Goal: Task Accomplishment & Management: Manage account settings

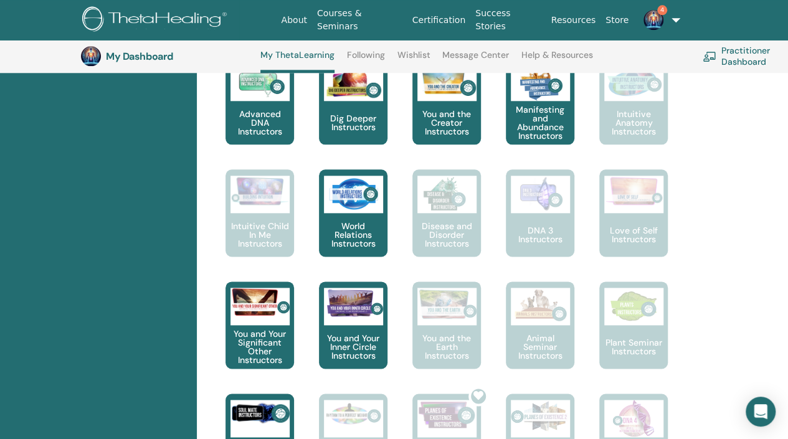
scroll to position [711, 0]
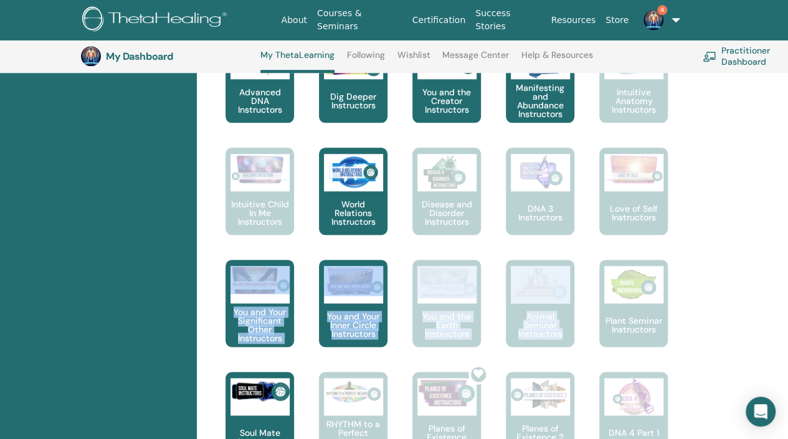
drag, startPoint x: 784, startPoint y: 219, endPoint x: 778, endPoint y: 260, distance: 41.5
click at [778, 260] on div "Hello, Noura Your journey starts here; welcome to ThetaLearning HQ. Learn the w…" at bounding box center [492, 295] width 591 height 1673
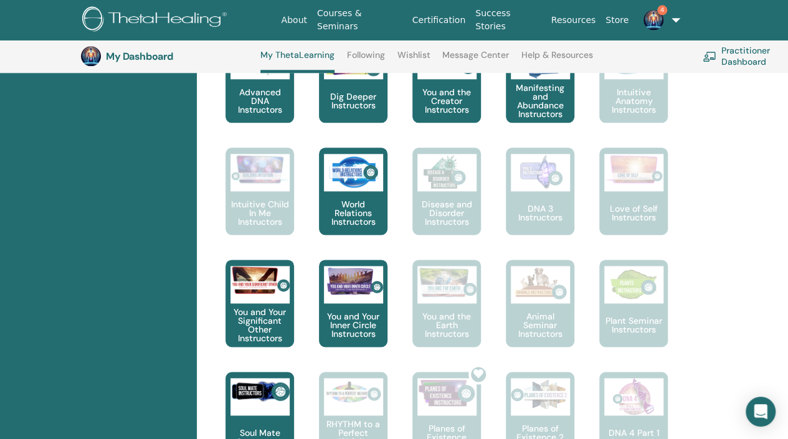
drag, startPoint x: 778, startPoint y: 260, endPoint x: 771, endPoint y: 278, distance: 20.1
click at [771, 278] on div "Hello, Noura Your journey starts here; welcome to ThetaLearning HQ. Learn the w…" at bounding box center [492, 295] width 591 height 1673
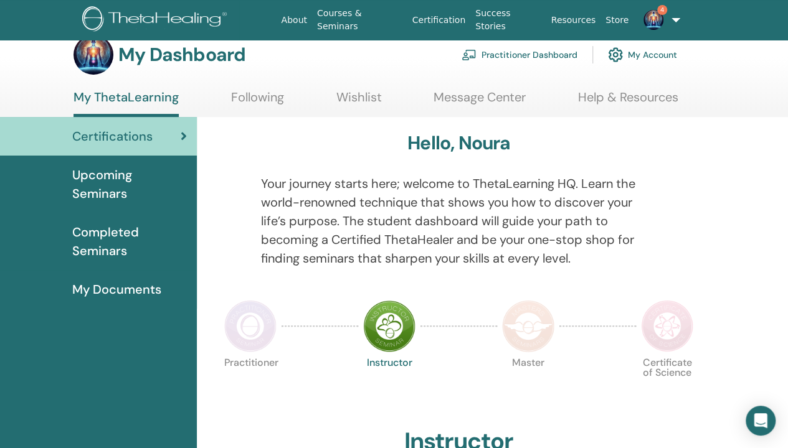
scroll to position [0, 0]
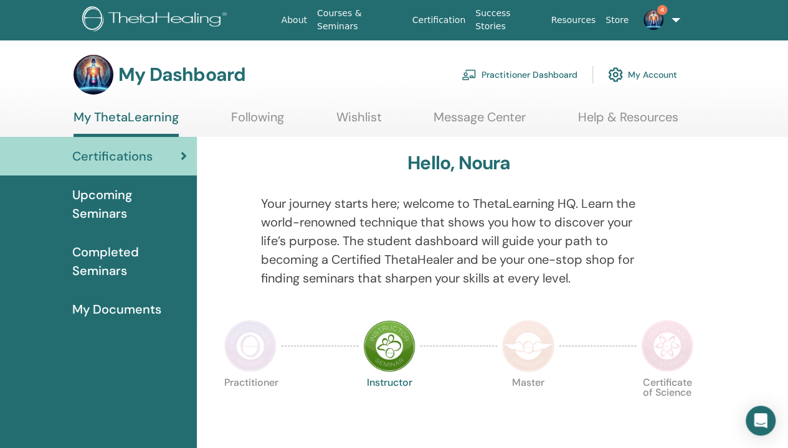
click at [142, 313] on span "My Documents" at bounding box center [116, 309] width 89 height 19
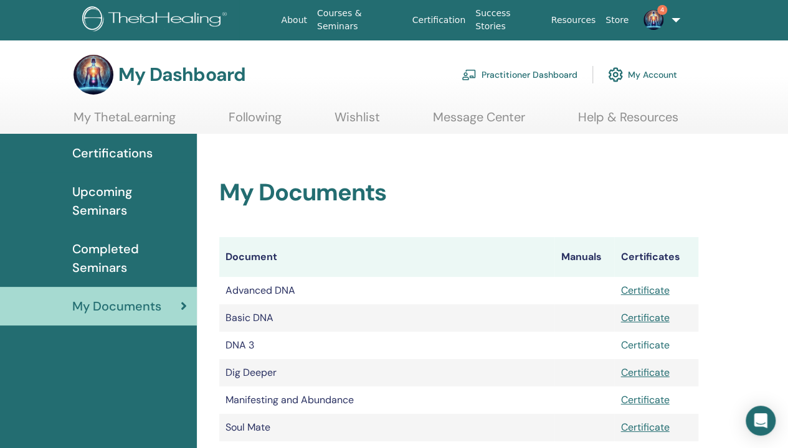
click at [655, 343] on link "Certificate" at bounding box center [644, 345] width 49 height 13
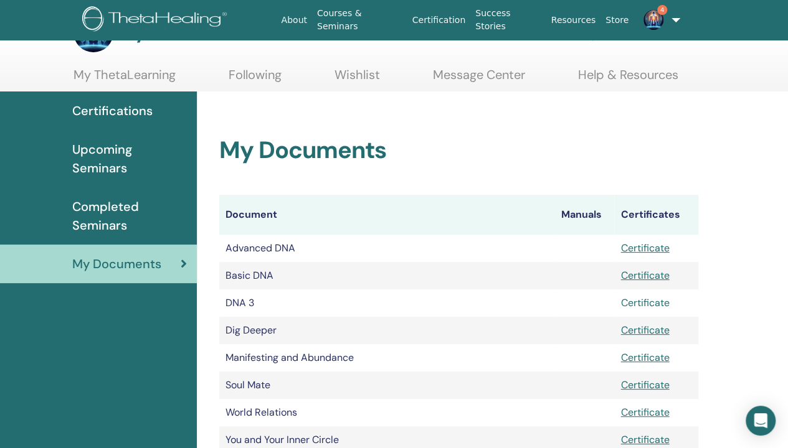
scroll to position [62, 0]
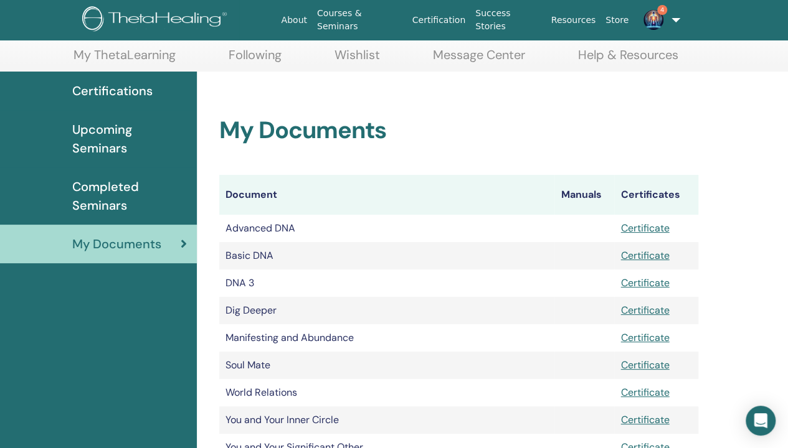
click at [210, 340] on div "My Documents Document Manuals Certificates Advanced DNA Certificate Basic DNA C…" at bounding box center [458, 288] width 509 height 432
click at [649, 283] on link "Certificate" at bounding box center [644, 282] width 49 height 13
click at [654, 19] on img at bounding box center [653, 20] width 20 height 20
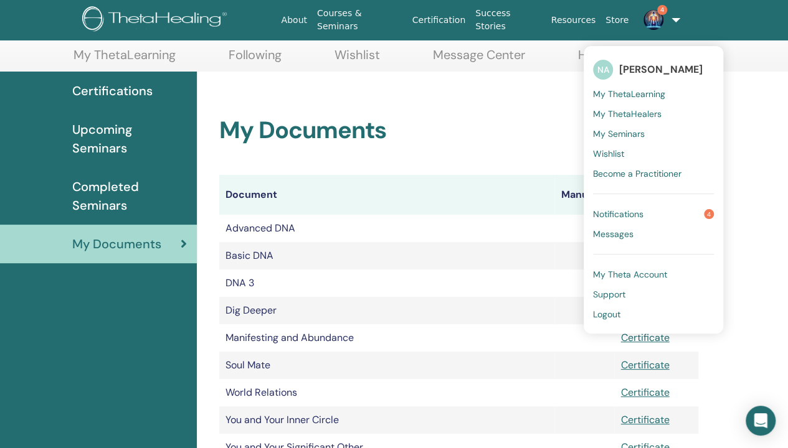
click at [664, 215] on link "Notifications 4" at bounding box center [653, 214] width 121 height 20
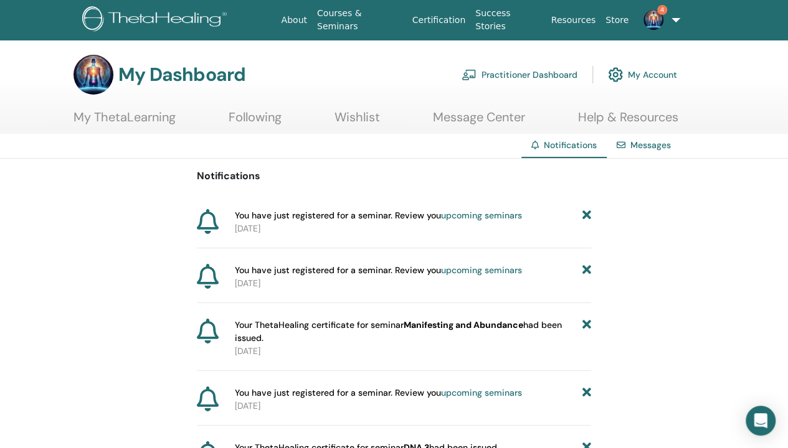
click at [586, 215] on icon at bounding box center [586, 215] width 9 height 13
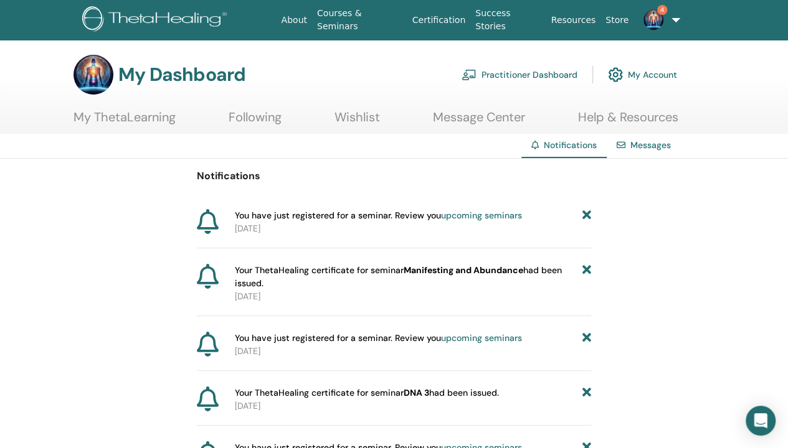
click at [586, 215] on icon at bounding box center [586, 215] width 9 height 13
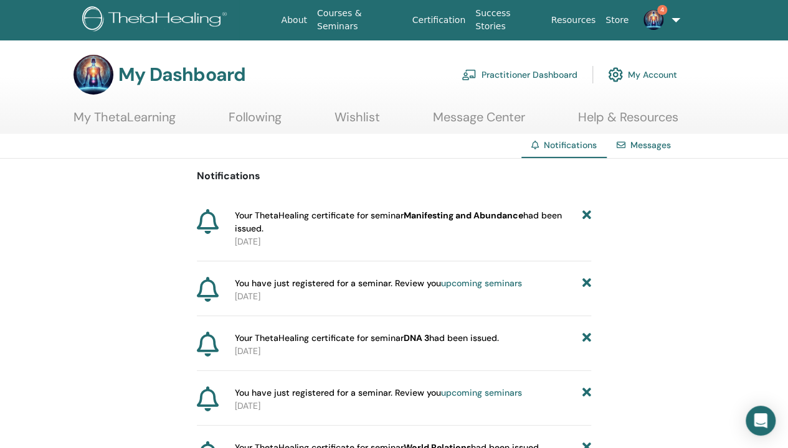
click at [586, 215] on icon at bounding box center [586, 222] width 9 height 26
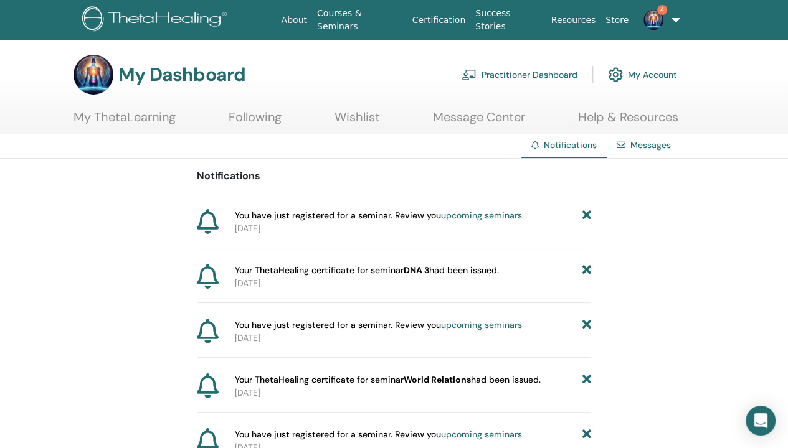
click at [586, 215] on icon at bounding box center [586, 215] width 9 height 13
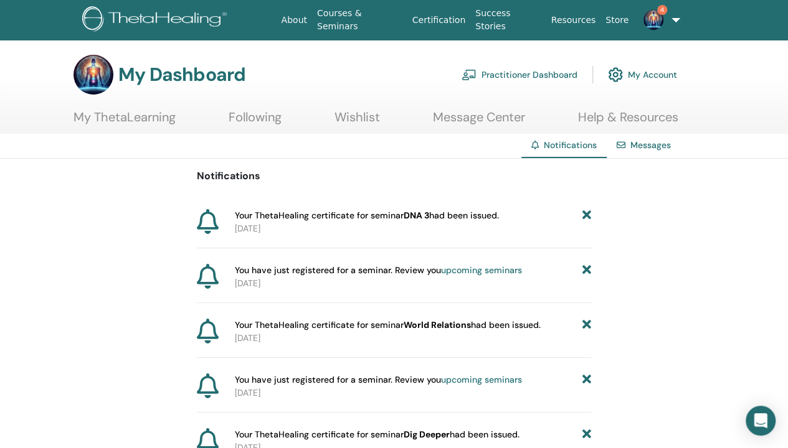
click at [586, 215] on icon at bounding box center [586, 215] width 9 height 13
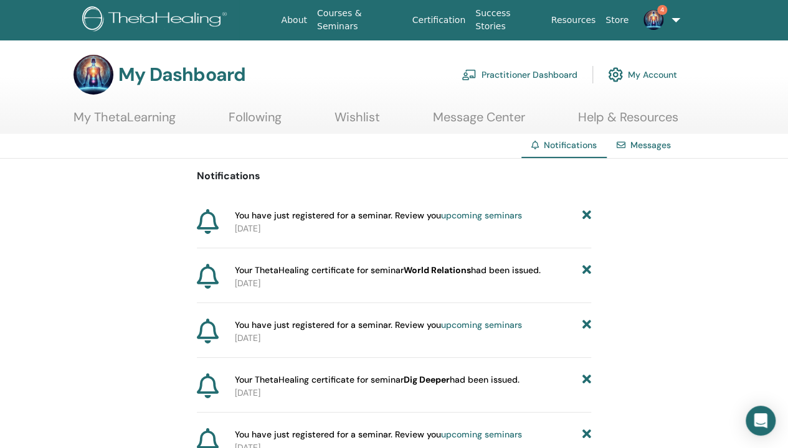
click at [586, 215] on icon at bounding box center [586, 215] width 9 height 13
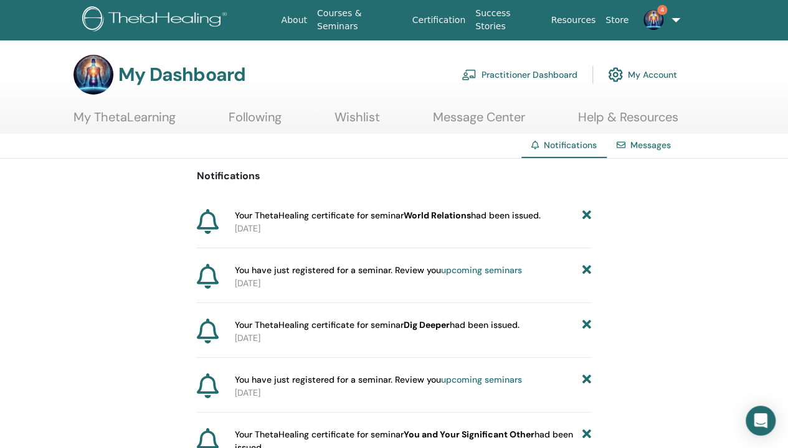
click at [586, 215] on icon at bounding box center [586, 215] width 9 height 13
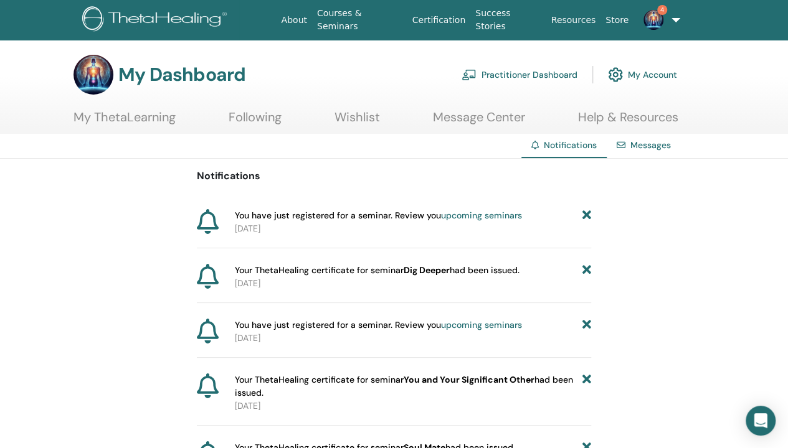
click at [586, 215] on icon at bounding box center [586, 215] width 9 height 13
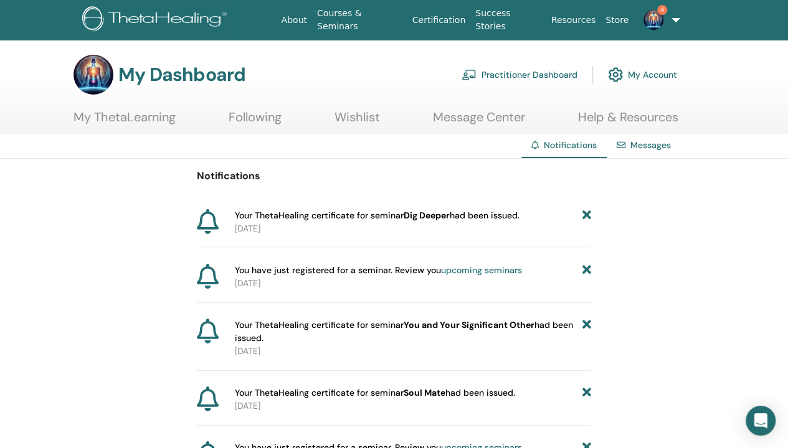
click at [586, 215] on icon at bounding box center [586, 215] width 9 height 13
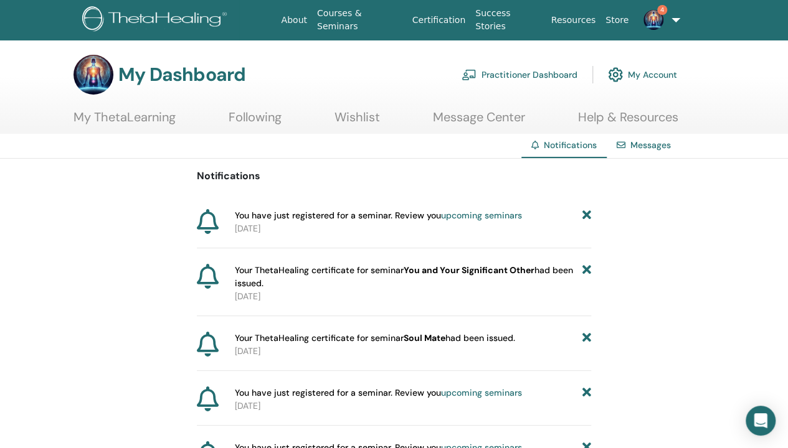
click at [586, 215] on icon at bounding box center [586, 215] width 9 height 13
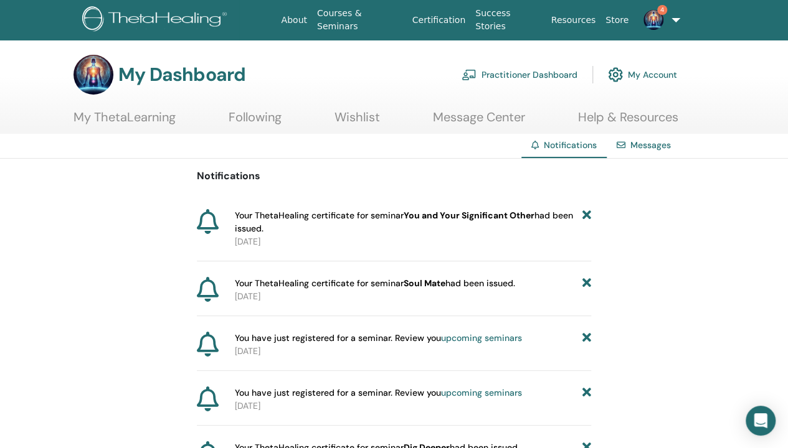
click at [586, 215] on icon at bounding box center [586, 222] width 9 height 26
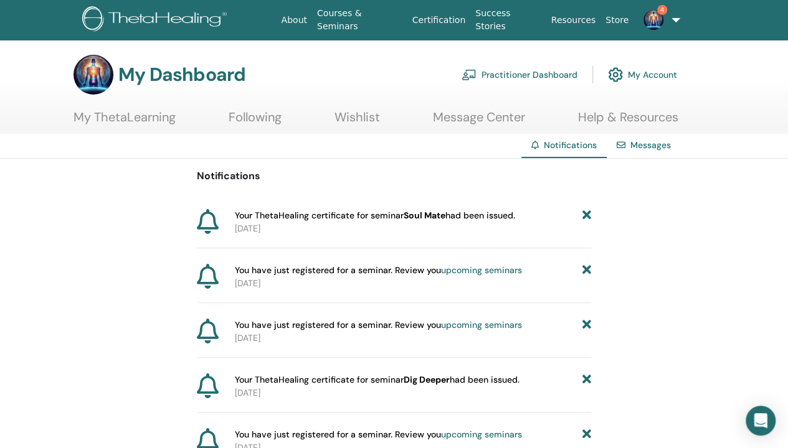
click at [586, 215] on icon at bounding box center [586, 215] width 9 height 13
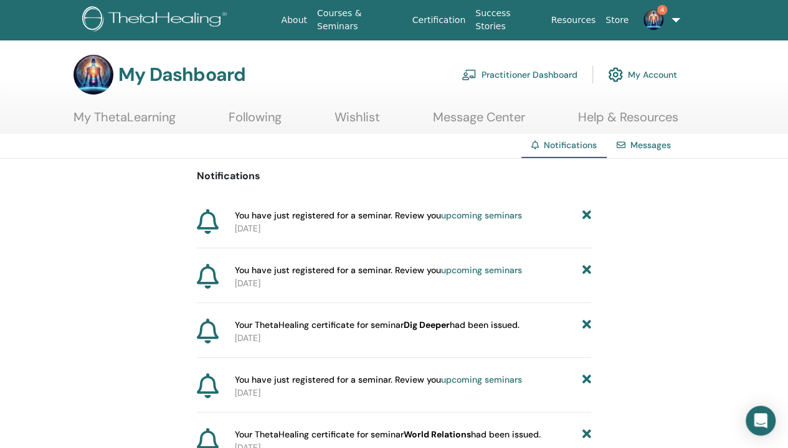
click at [586, 215] on icon at bounding box center [586, 215] width 9 height 13
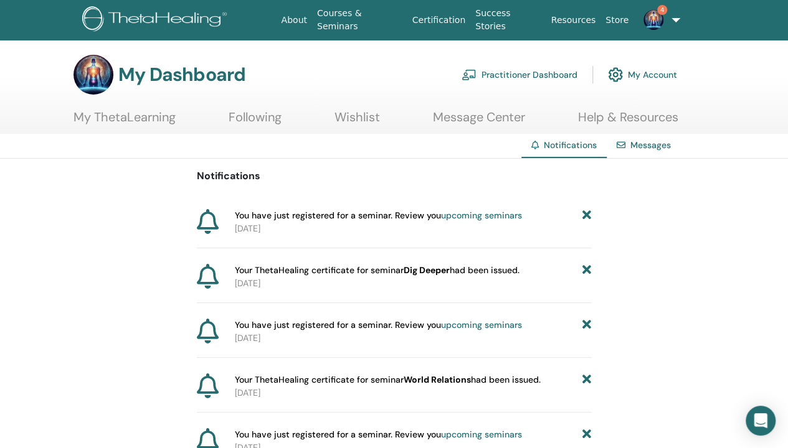
click at [586, 215] on icon at bounding box center [586, 215] width 9 height 13
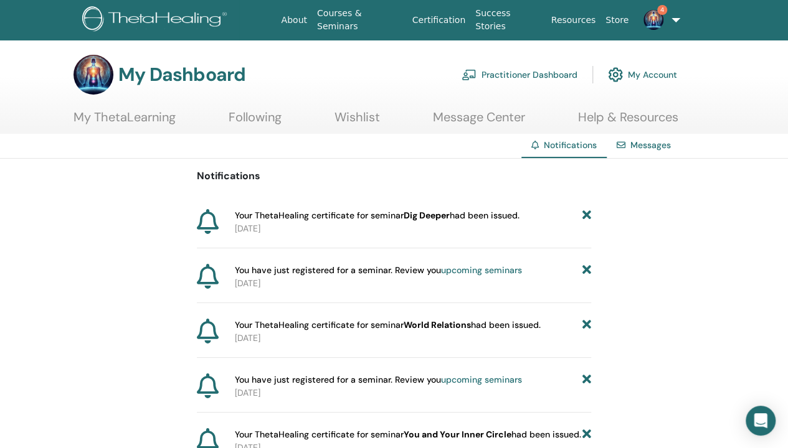
click at [586, 215] on icon at bounding box center [586, 215] width 9 height 13
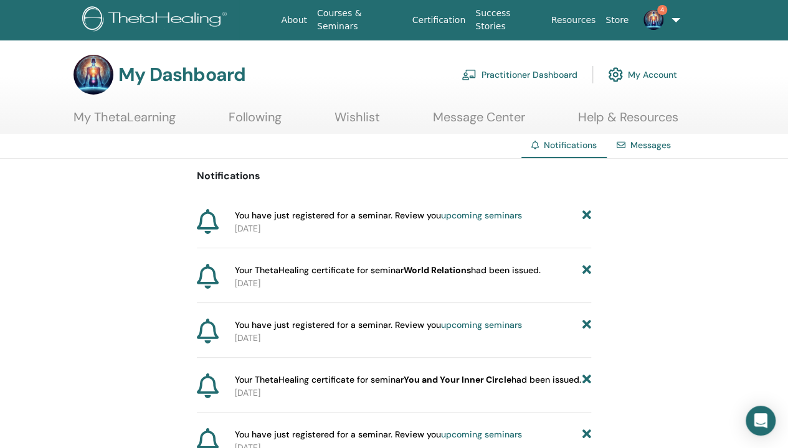
click at [586, 215] on icon at bounding box center [586, 215] width 9 height 13
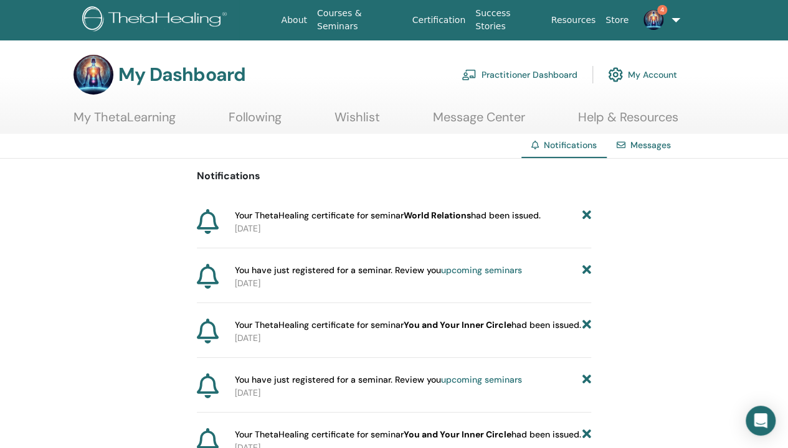
click at [586, 215] on icon at bounding box center [586, 215] width 9 height 13
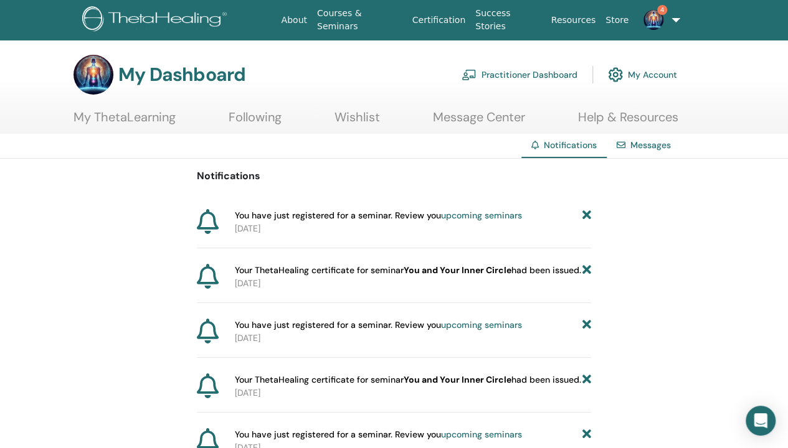
click at [586, 215] on icon at bounding box center [586, 215] width 9 height 13
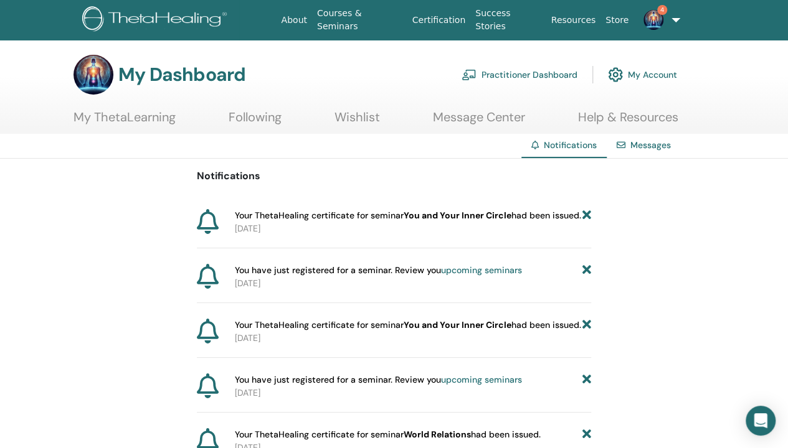
click at [586, 215] on icon at bounding box center [586, 215] width 9 height 13
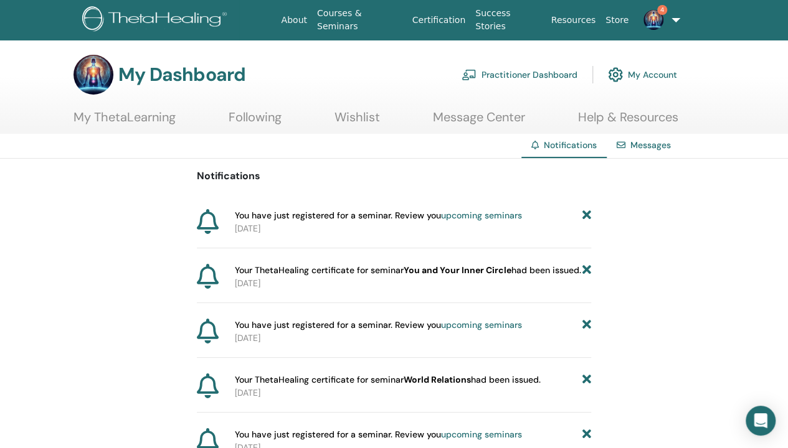
click at [588, 216] on icon at bounding box center [586, 215] width 9 height 13
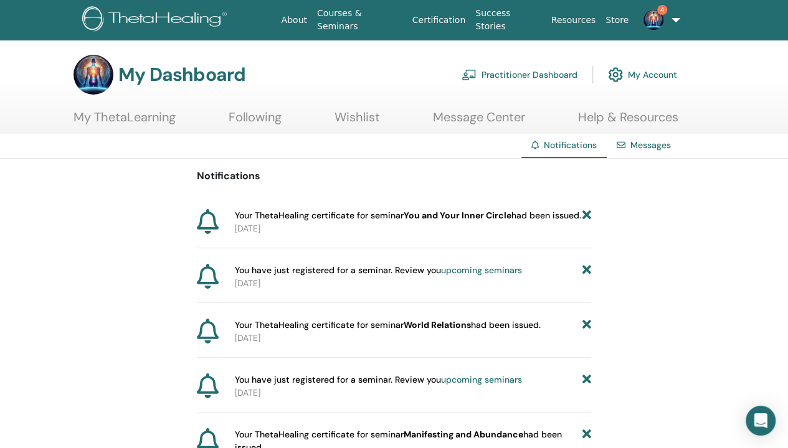
click at [588, 216] on icon at bounding box center [586, 215] width 9 height 13
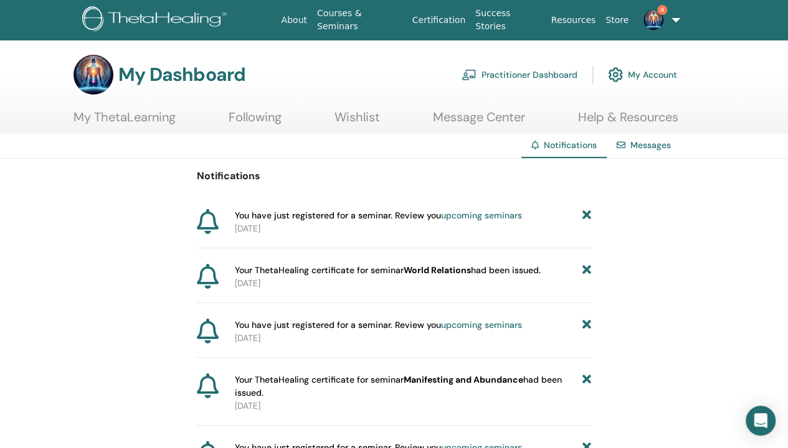
click at [588, 216] on icon at bounding box center [586, 215] width 9 height 13
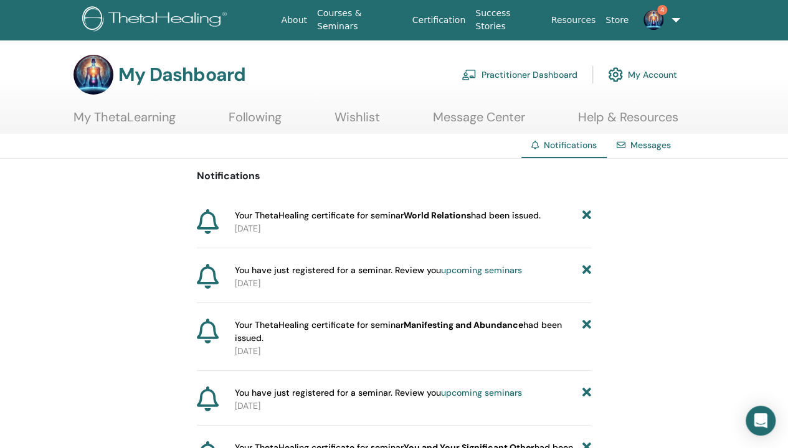
click at [588, 216] on icon at bounding box center [586, 215] width 9 height 13
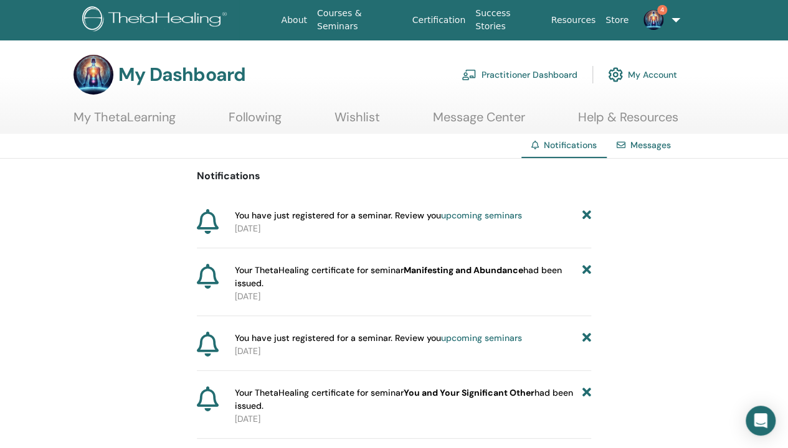
click at [588, 216] on icon at bounding box center [586, 215] width 9 height 13
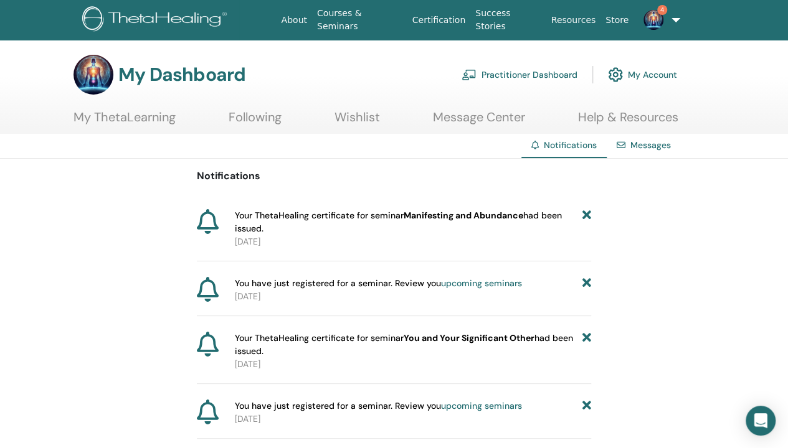
click at [588, 216] on icon at bounding box center [586, 222] width 9 height 26
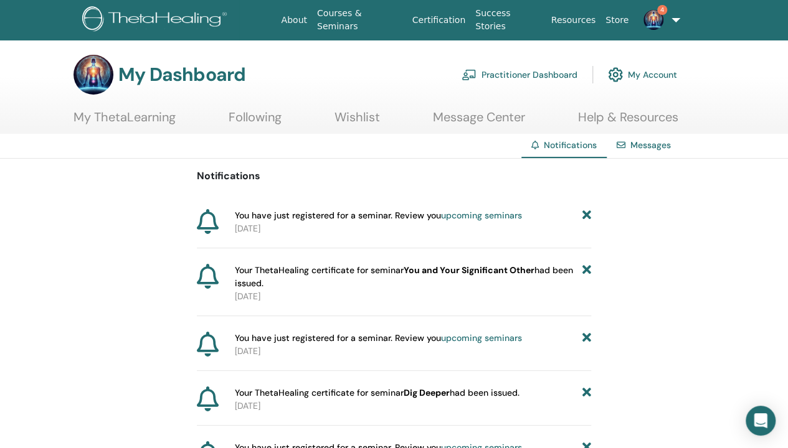
click at [588, 216] on icon at bounding box center [586, 215] width 9 height 13
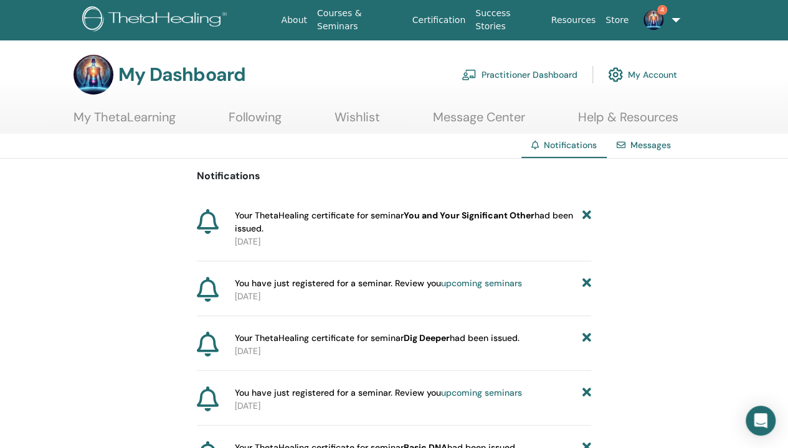
click at [588, 216] on icon at bounding box center [586, 222] width 9 height 26
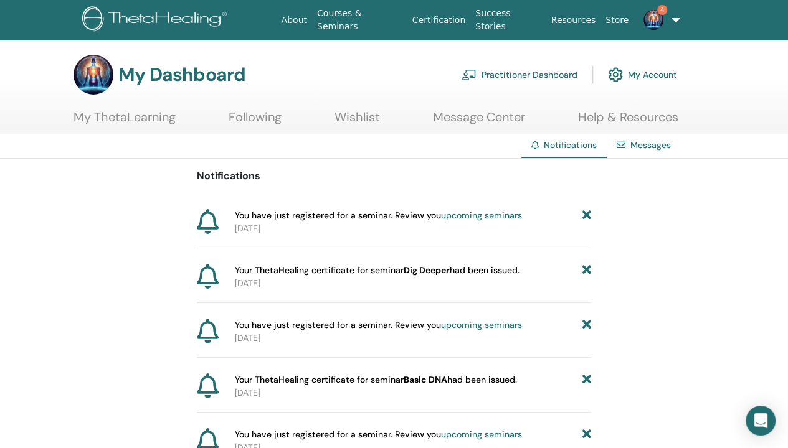
click at [588, 216] on icon at bounding box center [586, 215] width 9 height 13
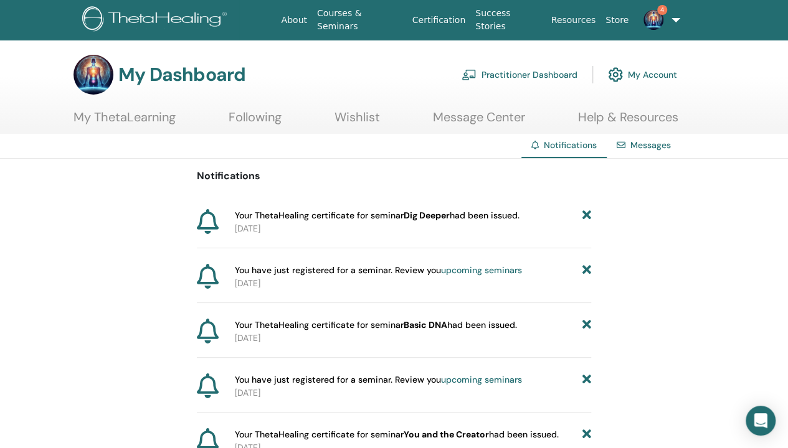
click at [588, 216] on icon at bounding box center [586, 215] width 9 height 13
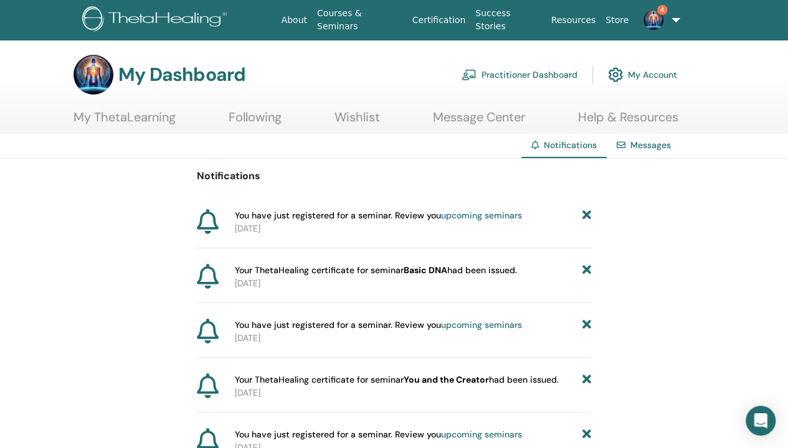
click at [588, 216] on icon at bounding box center [586, 215] width 9 height 13
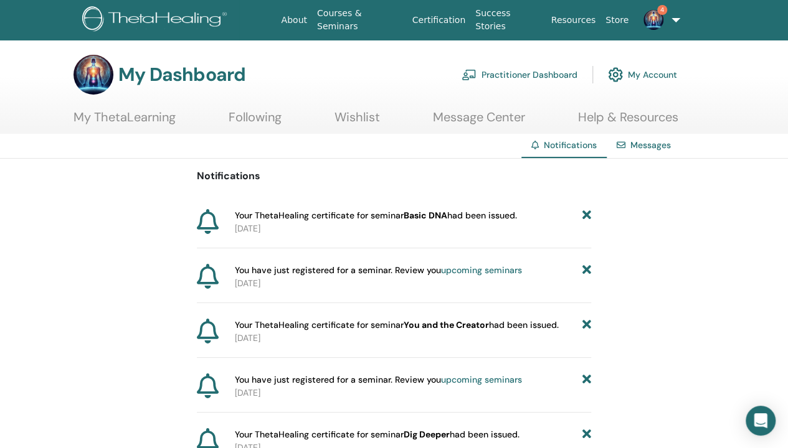
click at [588, 216] on icon at bounding box center [586, 215] width 9 height 13
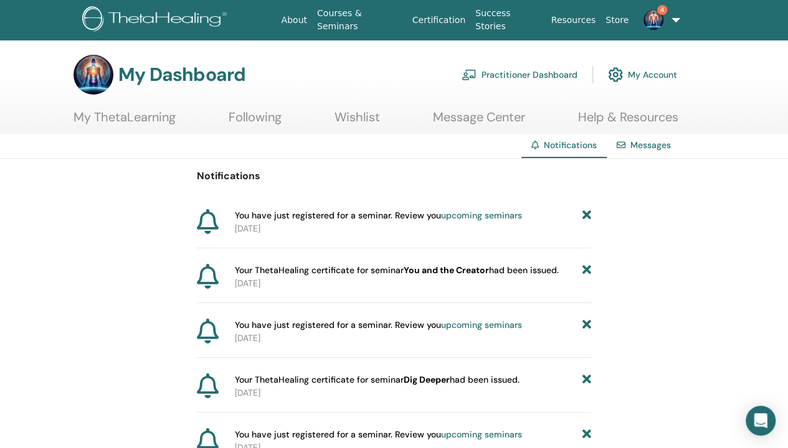
click at [588, 216] on icon at bounding box center [586, 215] width 9 height 13
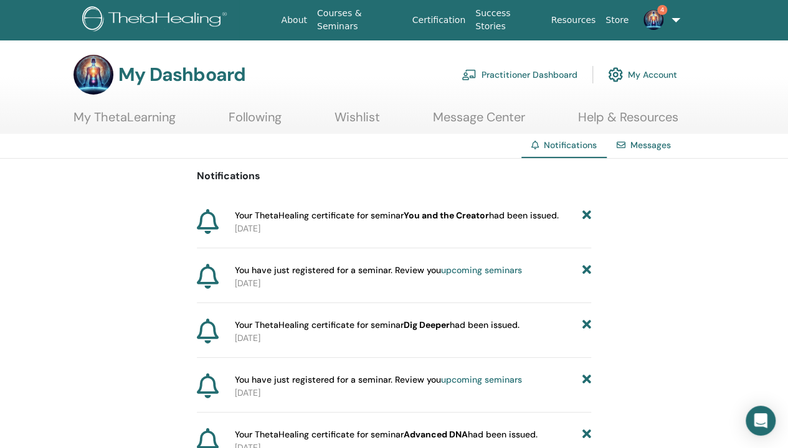
click at [588, 216] on icon at bounding box center [586, 215] width 9 height 13
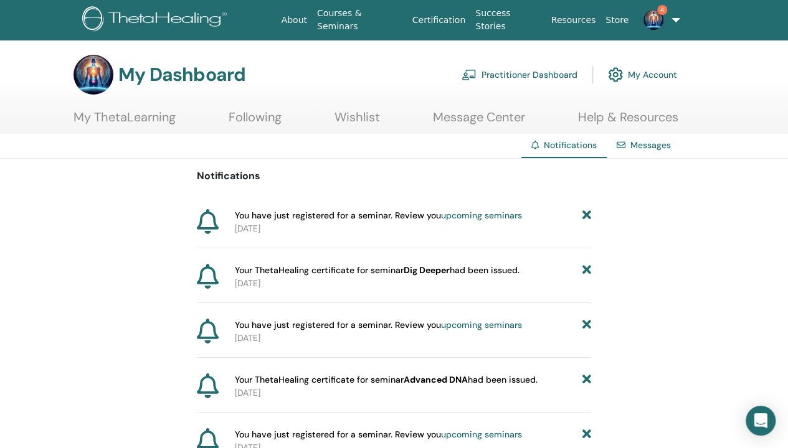
click at [588, 216] on icon at bounding box center [586, 215] width 9 height 13
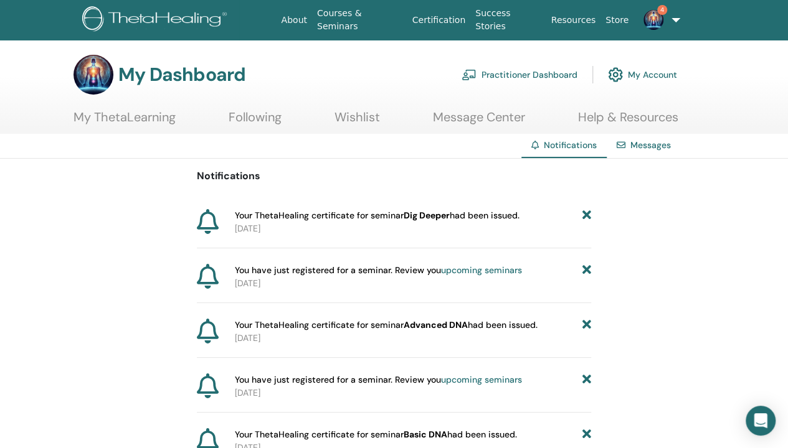
click at [588, 216] on icon at bounding box center [586, 215] width 9 height 13
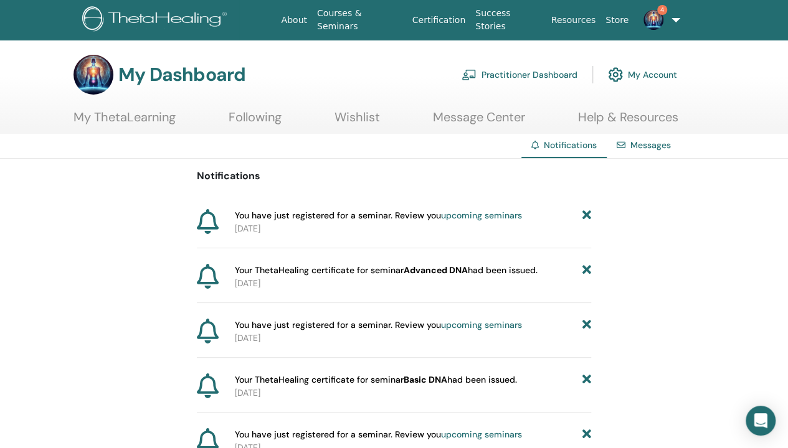
click at [588, 216] on icon at bounding box center [586, 215] width 9 height 13
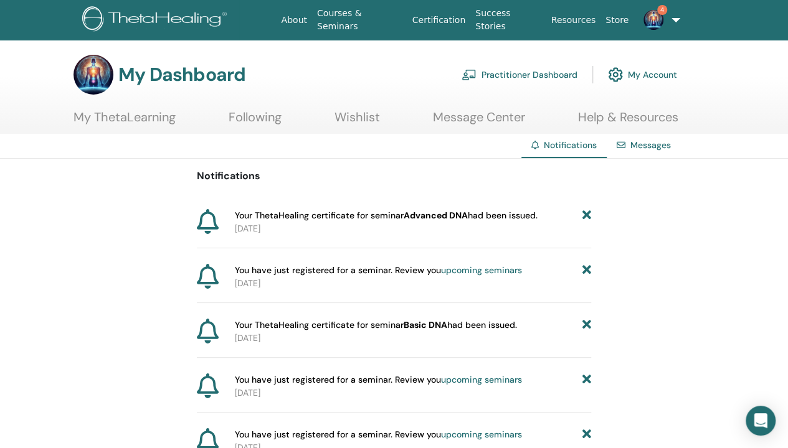
click at [588, 216] on icon at bounding box center [586, 215] width 9 height 13
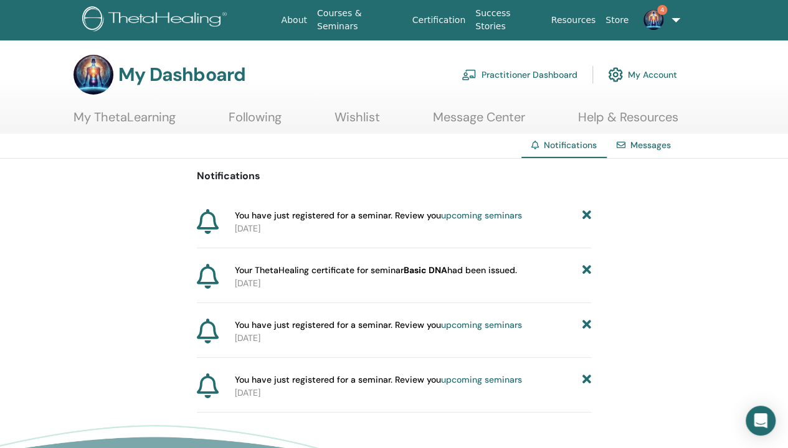
click at [588, 216] on icon at bounding box center [586, 215] width 9 height 13
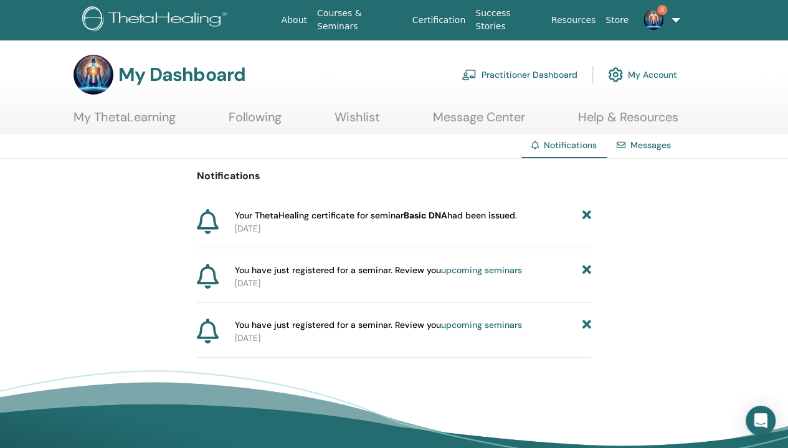
click at [588, 216] on icon at bounding box center [586, 215] width 9 height 13
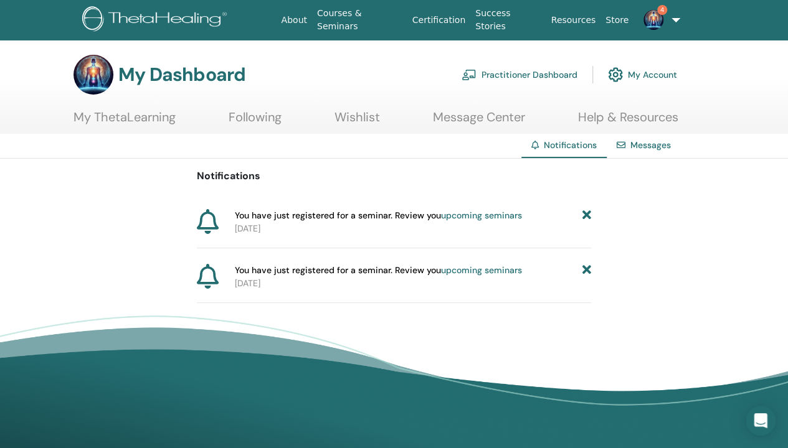
click at [588, 216] on icon at bounding box center [586, 215] width 9 height 13
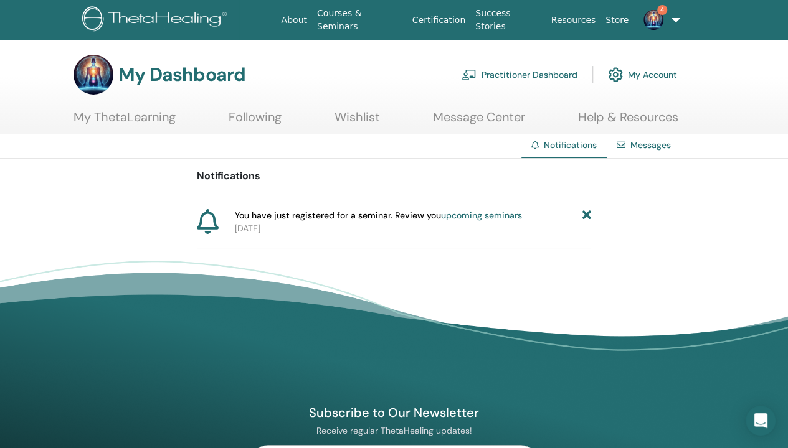
click at [588, 216] on icon at bounding box center [586, 215] width 9 height 13
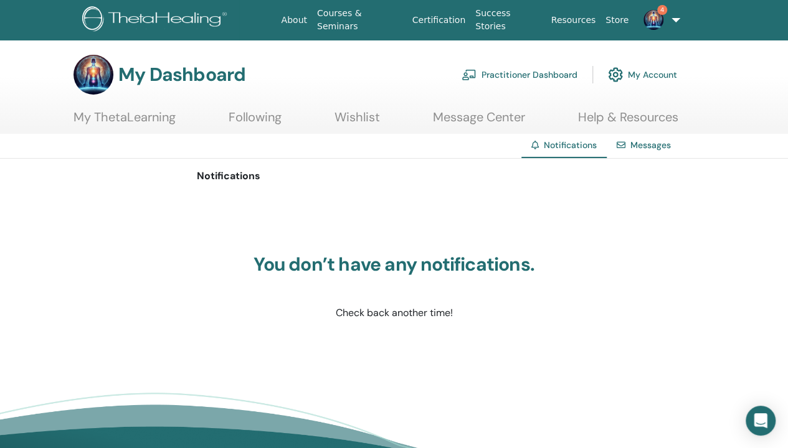
click at [148, 121] on link "My ThetaLearning" at bounding box center [124, 122] width 102 height 24
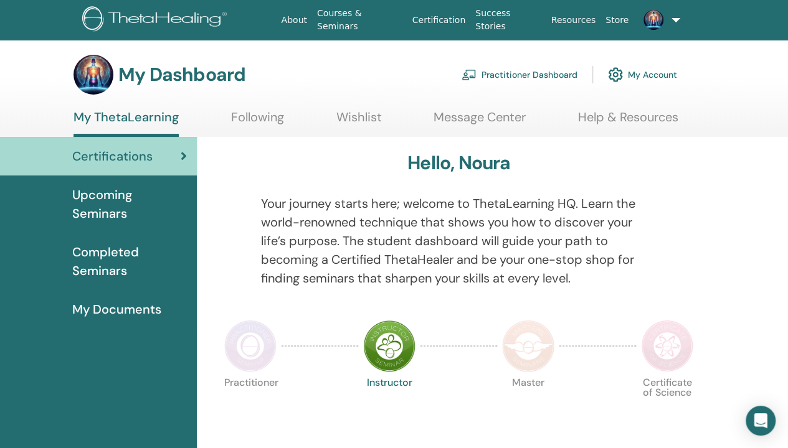
click at [120, 318] on span "My Documents" at bounding box center [116, 309] width 89 height 19
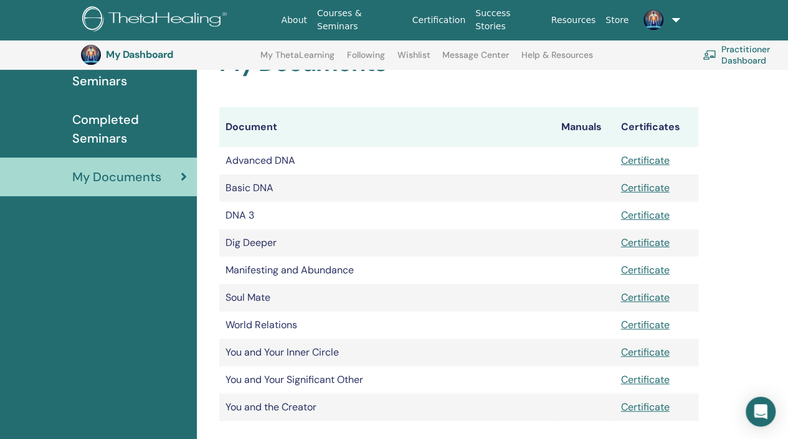
scroll to position [154, 0]
